Goal: Task Accomplishment & Management: Manage account settings

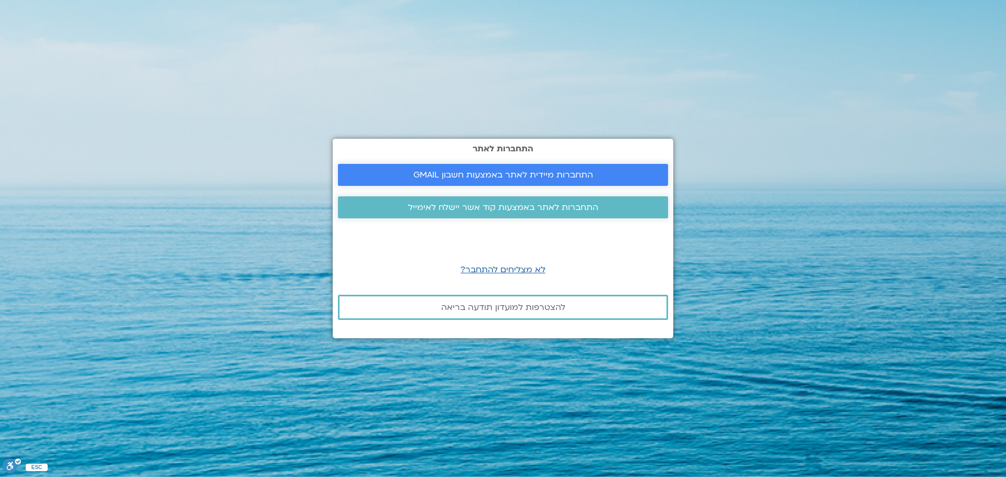
click at [449, 167] on link "התחברות מיידית לאתר באמצעות חשבון GMAIL" at bounding box center [503, 175] width 330 height 22
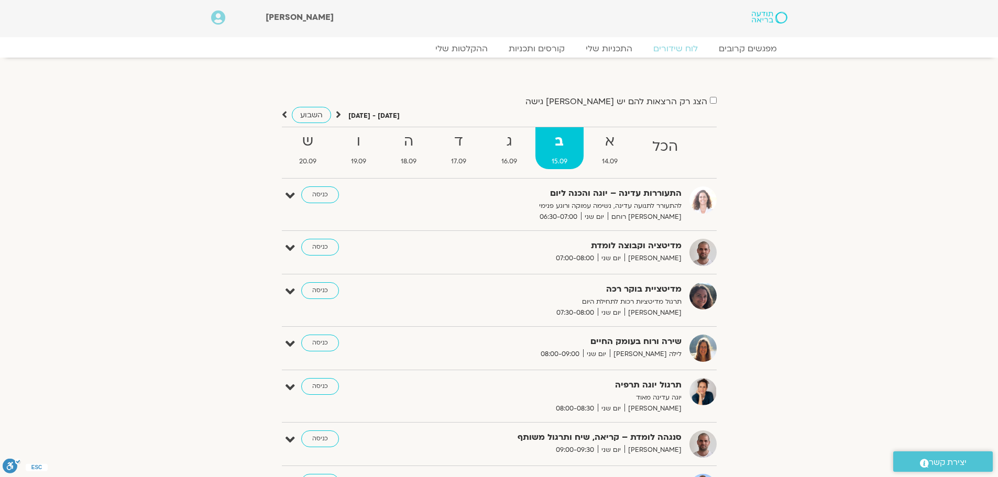
click at [86, 199] on section "הצג רק הרצאות להם יש [PERSON_NAME] גישה [DATE] - [DATE] השבוע להציג אירועים שפת…" at bounding box center [499, 469] width 998 height 803
click at [326, 245] on link "כניסה" at bounding box center [320, 247] width 38 height 17
